Goal: Task Accomplishment & Management: Manage account settings

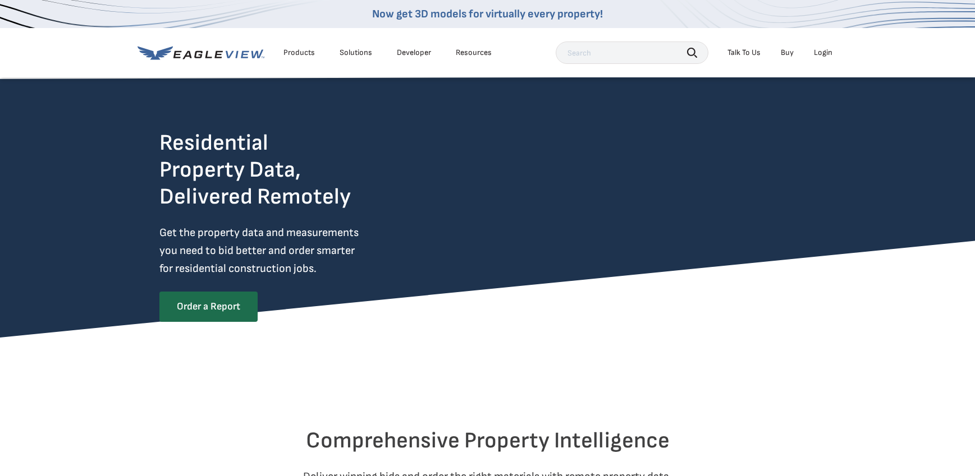
click at [822, 51] on div "Login" at bounding box center [823, 53] width 19 height 10
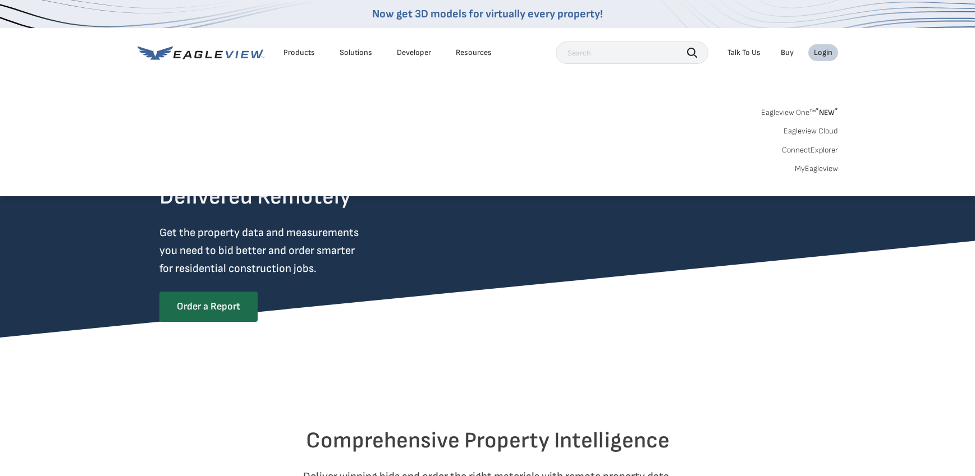
click at [822, 168] on link "MyEagleview" at bounding box center [816, 169] width 43 height 10
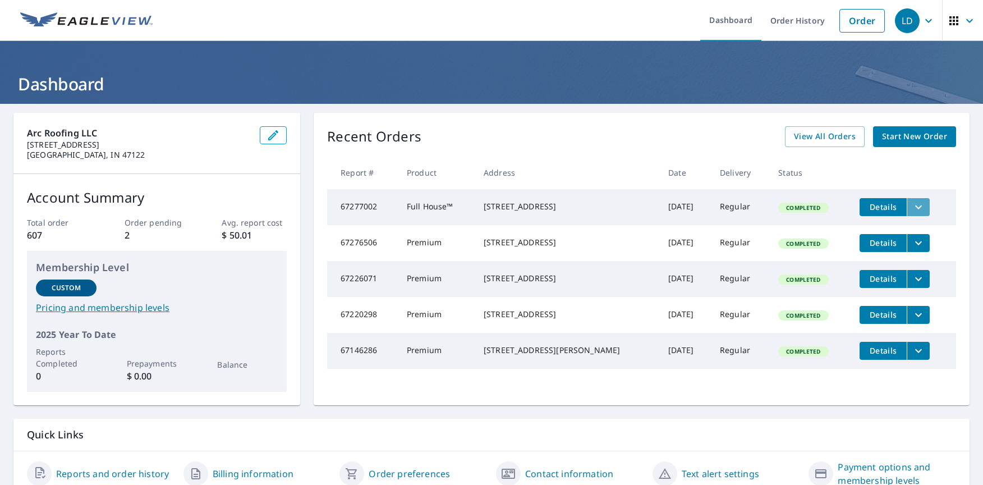
click at [912, 207] on icon "filesDropdownBtn-67277002" at bounding box center [918, 206] width 13 height 13
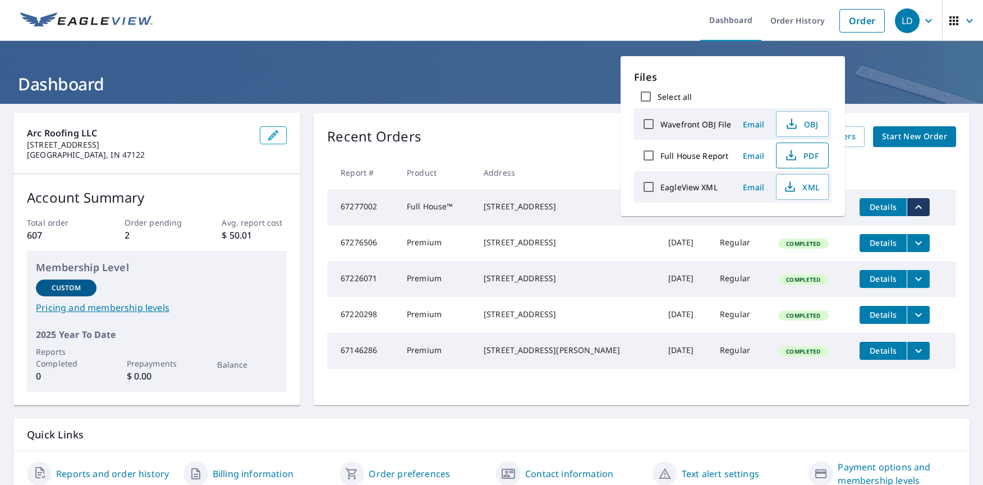
click at [801, 157] on span "PDF" at bounding box center [801, 155] width 36 height 13
